Goal: Obtain resource: Download file/media

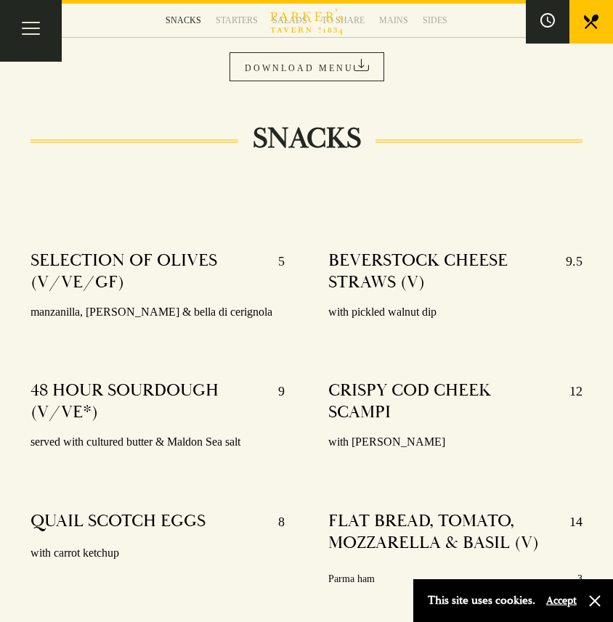
scroll to position [151, 0]
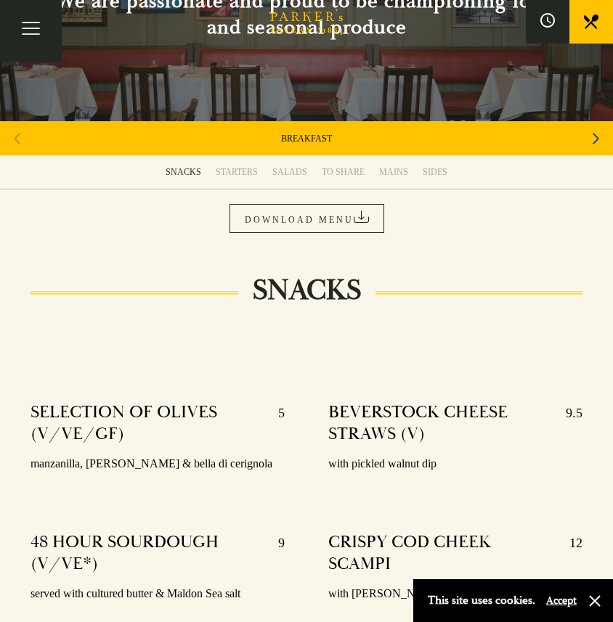
click at [417, 148] on div "BREAKFAST" at bounding box center [306, 138] width 613 height 34
click at [416, 136] on div "BREAKFAST" at bounding box center [306, 138] width 613 height 34
click at [597, 137] on icon "Next slide" at bounding box center [595, 139] width 7 height 12
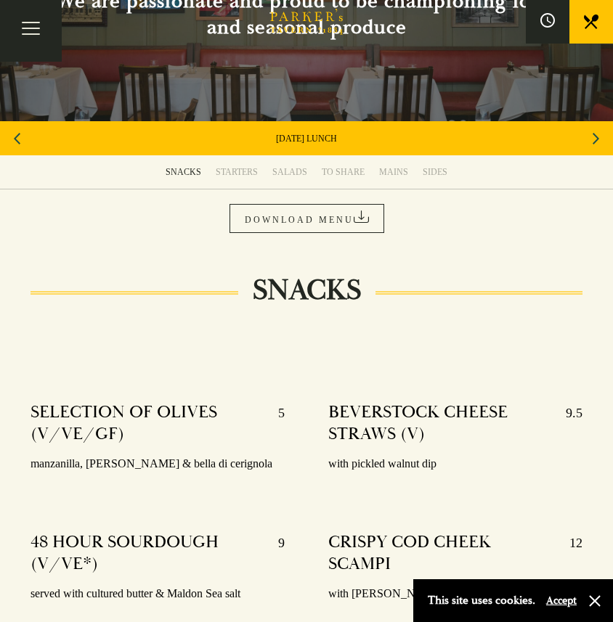
click at [597, 137] on icon "Next slide" at bounding box center [595, 139] width 7 height 12
click at [19, 139] on icon "Previous slide" at bounding box center [17, 139] width 7 height 32
click at [302, 136] on link "WINE LIST" at bounding box center [306, 139] width 43 height 12
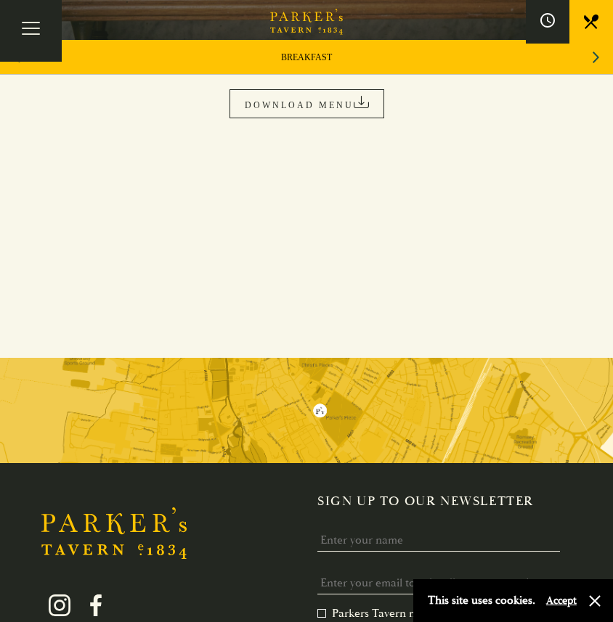
scroll to position [241, 0]
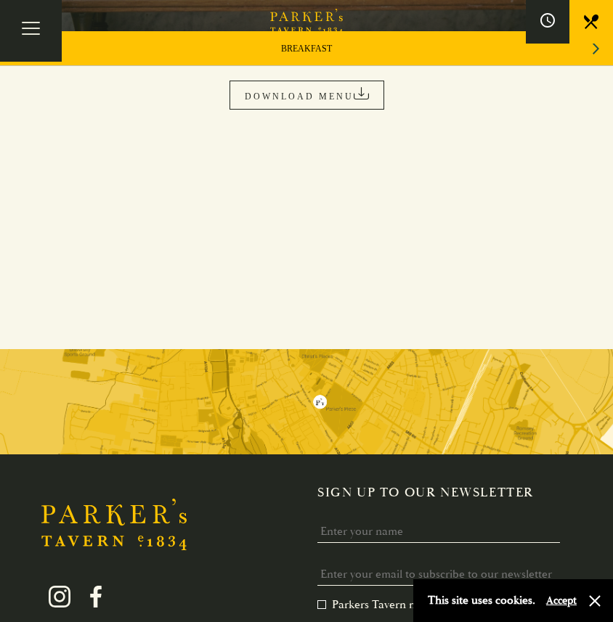
click at [322, 81] on link "DOWNLOAD MENU" at bounding box center [306, 95] width 155 height 29
